Goal: Check status: Check status

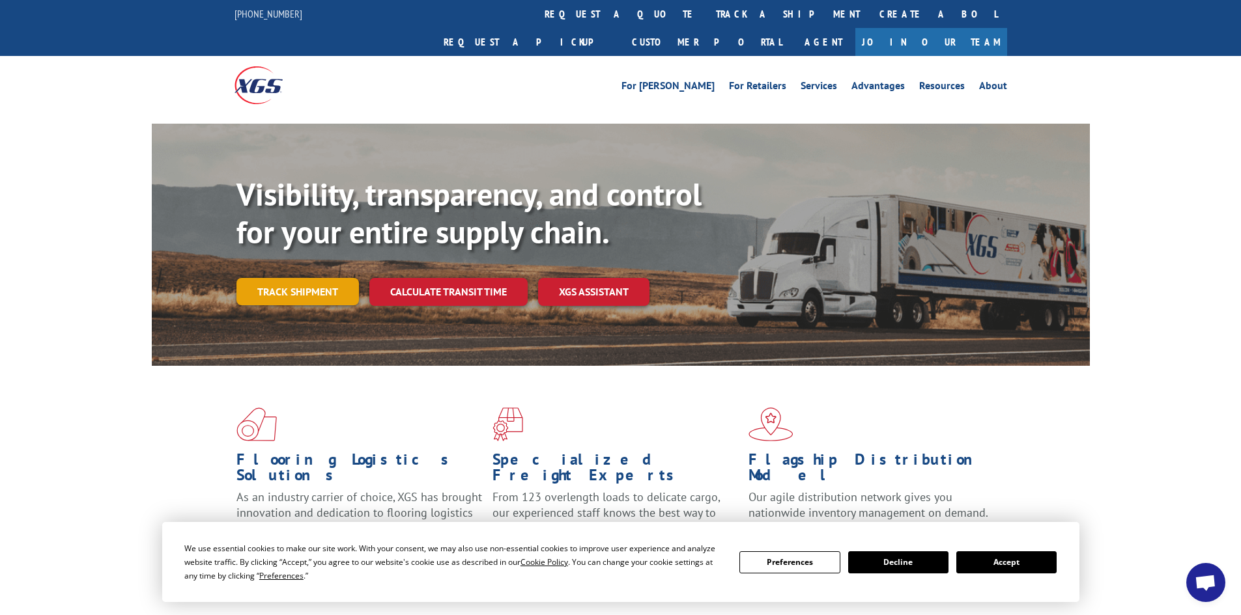
click at [313, 278] on link "Track shipment" at bounding box center [297, 291] width 122 height 27
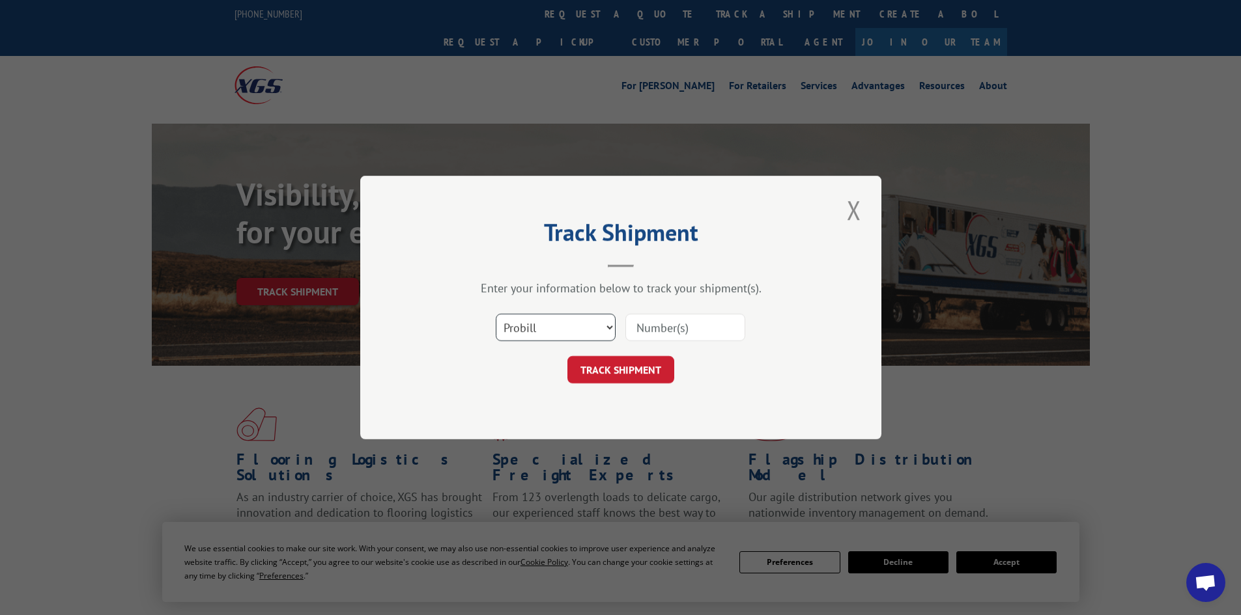
click at [555, 330] on select "Select category... Probill BOL PO" at bounding box center [556, 327] width 120 height 27
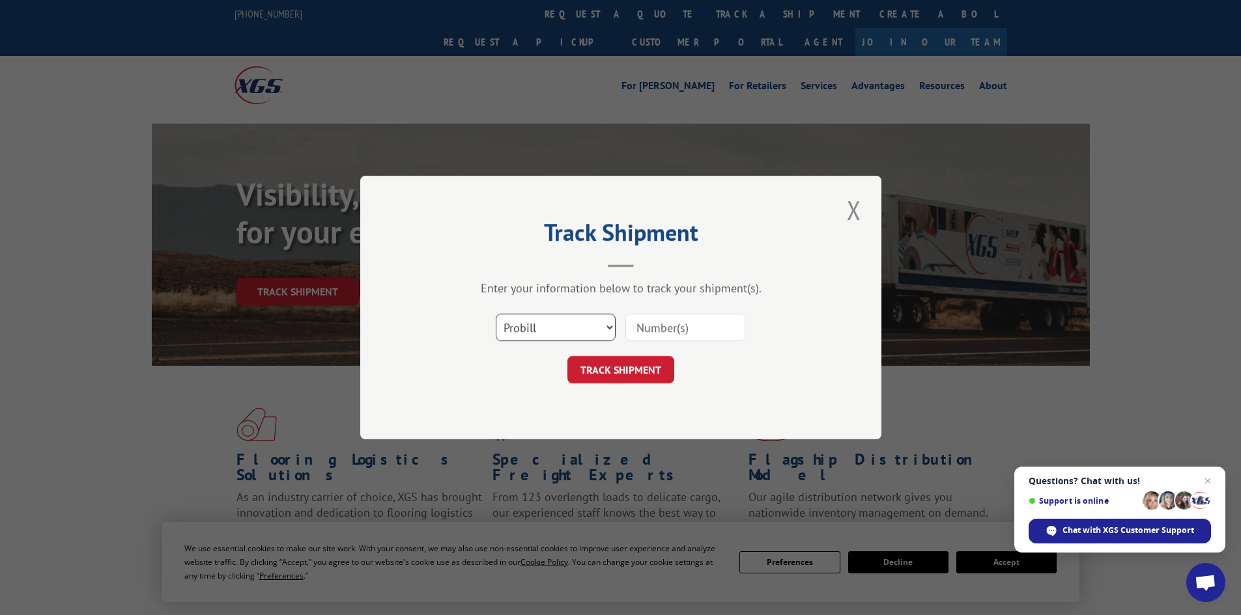
select select "bol"
click at [496, 314] on select "Select category... Probill BOL PO" at bounding box center [556, 327] width 120 height 27
click at [661, 326] on input at bounding box center [685, 327] width 120 height 27
paste input "4846971"
type input "4846971"
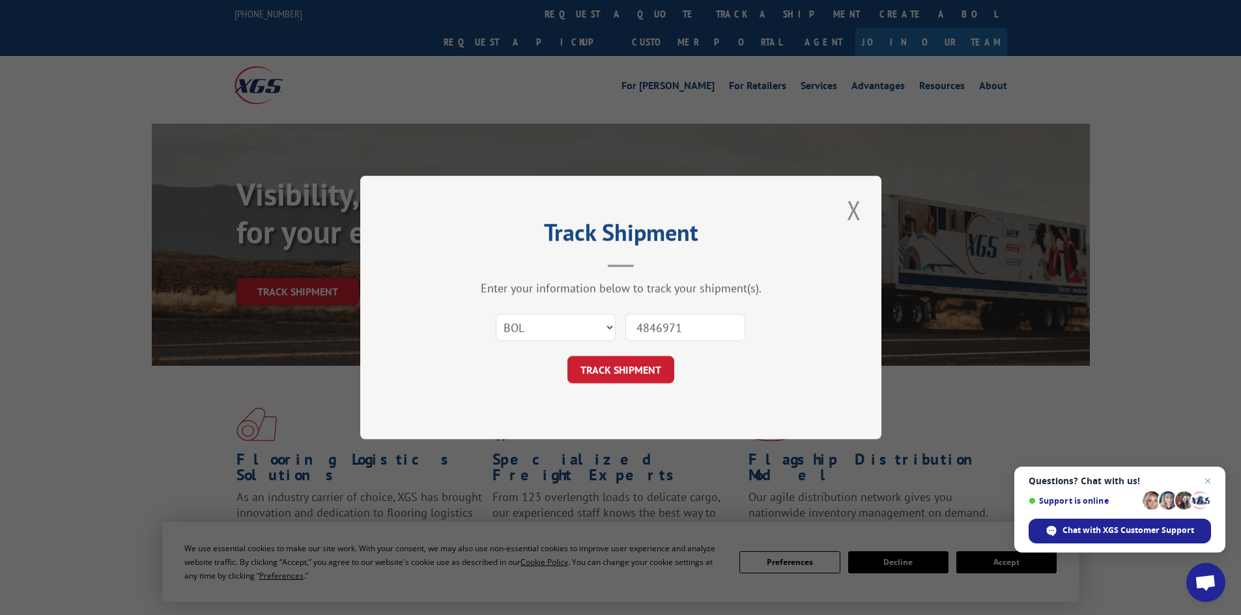
click at [567, 356] on button "TRACK SHIPMENT" at bounding box center [620, 369] width 107 height 27
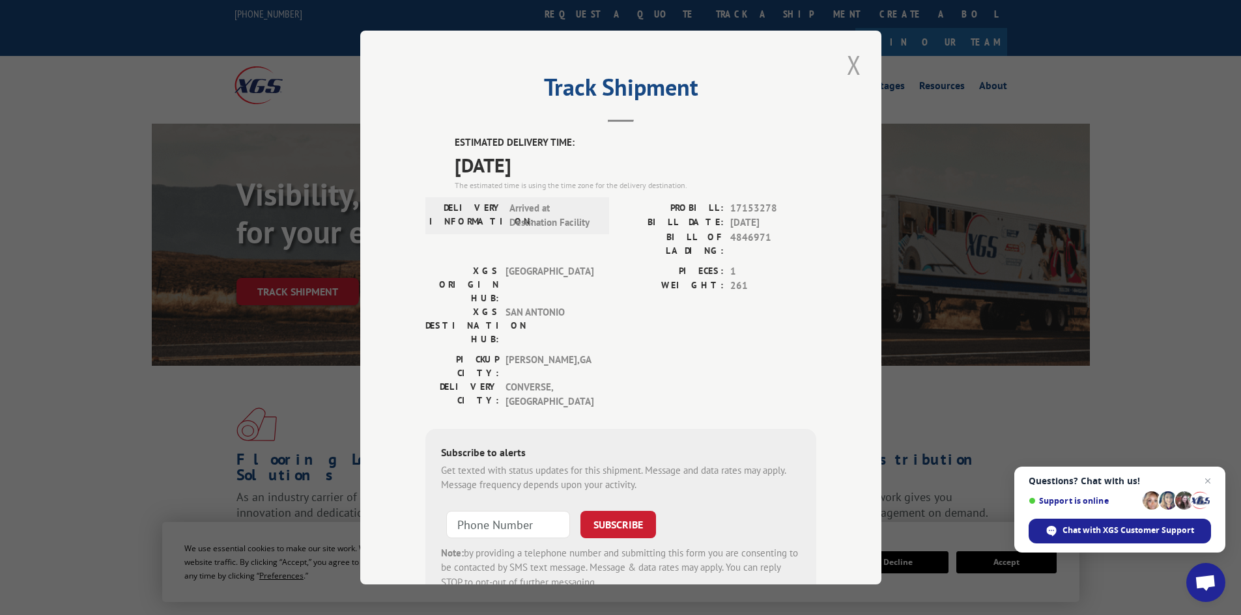
click at [845, 63] on button "Close modal" at bounding box center [854, 65] width 22 height 36
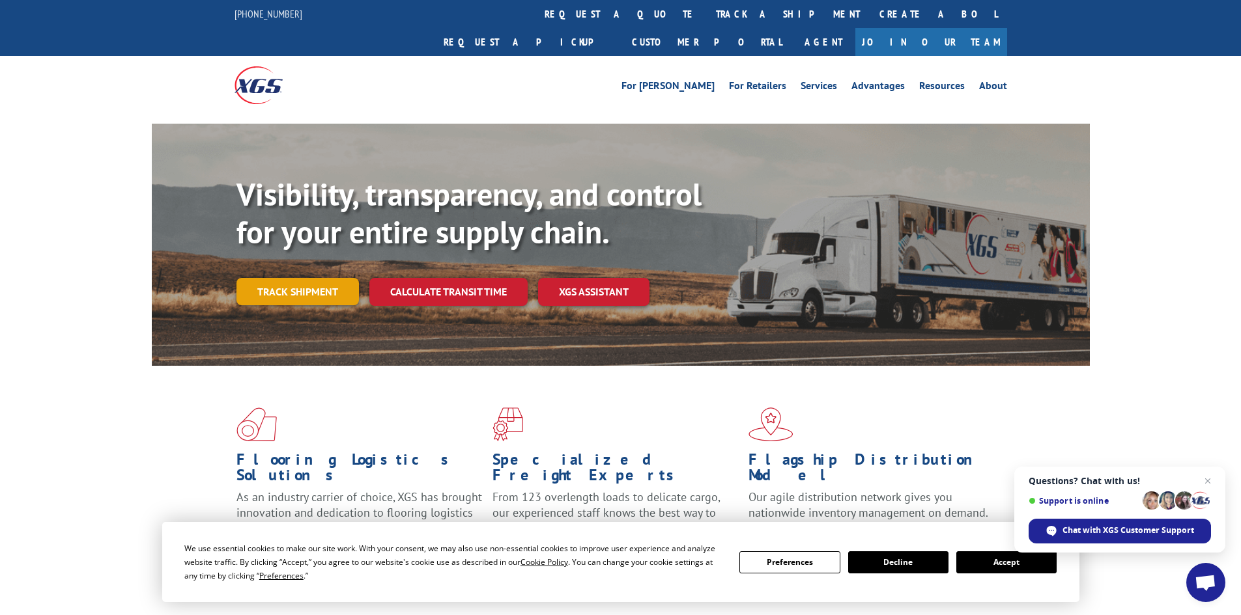
click at [284, 278] on link "Track shipment" at bounding box center [297, 291] width 122 height 27
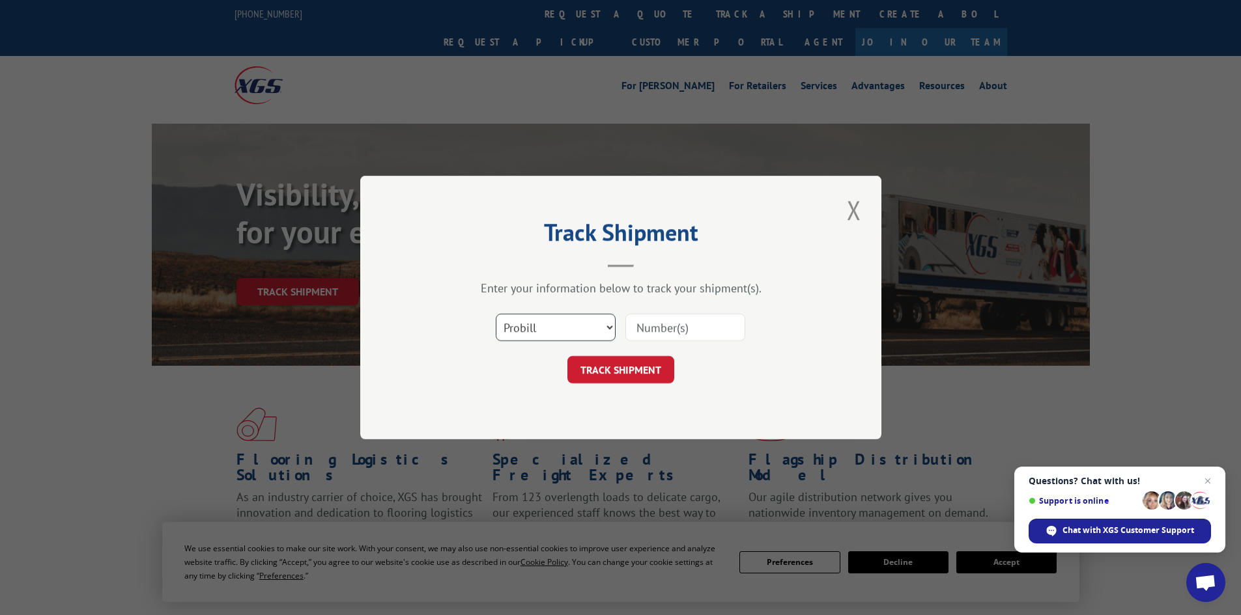
drag, startPoint x: 571, startPoint y: 329, endPoint x: 556, endPoint y: 340, distance: 18.1
click at [568, 330] on select "Select category... Probill BOL PO" at bounding box center [556, 327] width 120 height 27
select select "bol"
click at [496, 314] on select "Select category... Probill BOL PO" at bounding box center [556, 327] width 120 height 27
click at [671, 325] on input at bounding box center [685, 327] width 120 height 27
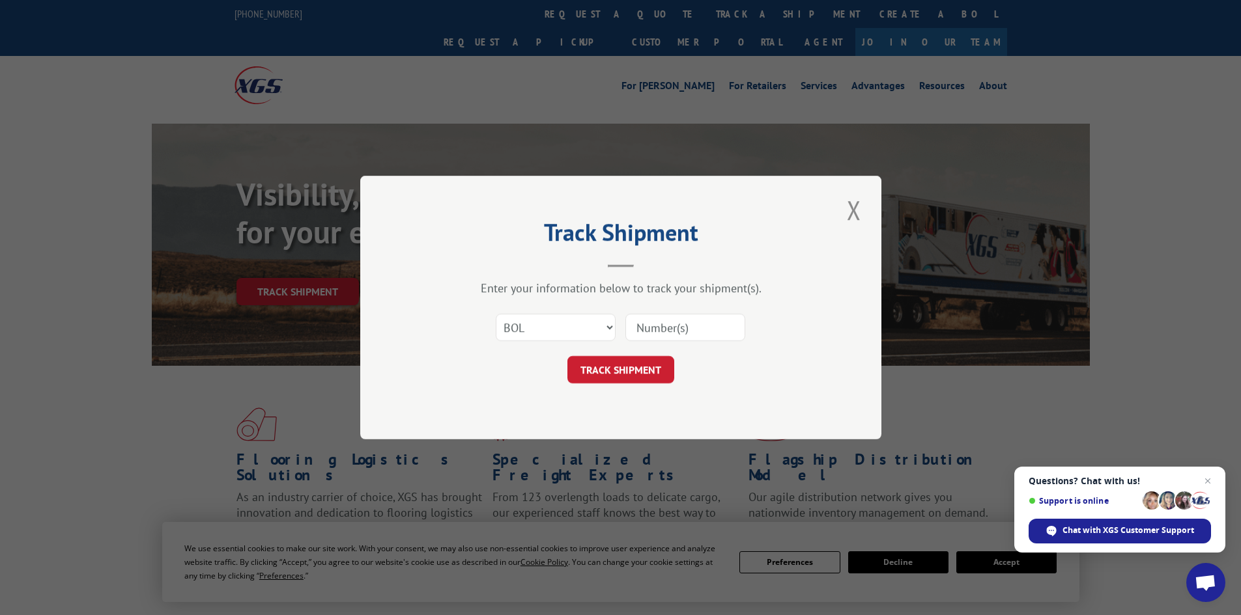
paste input "W04813760"
type input "W04813760"
click at [567, 356] on button "TRACK SHIPMENT" at bounding box center [620, 369] width 107 height 27
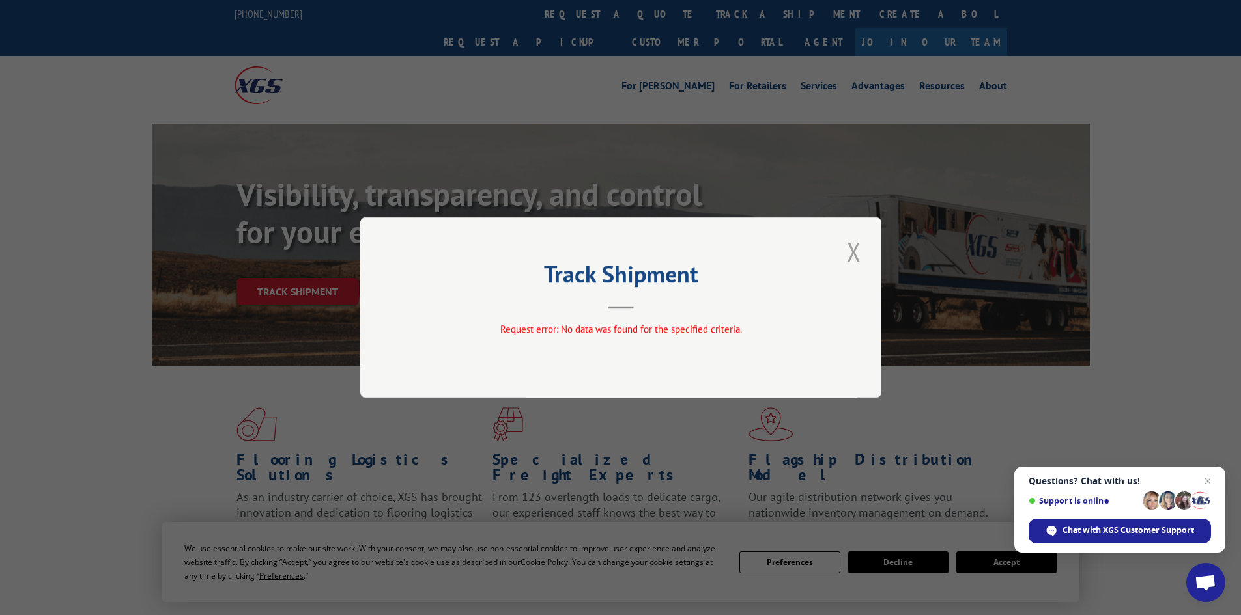
click at [859, 251] on button "Close modal" at bounding box center [854, 252] width 22 height 36
